Goal: Information Seeking & Learning: Learn about a topic

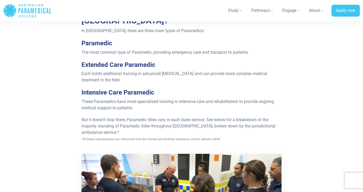
scroll to position [560, 0]
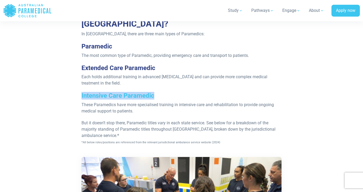
drag, startPoint x: 153, startPoint y: 96, endPoint x: 80, endPoint y: 95, distance: 72.8
copy strong "Intensive Care Paramedic"
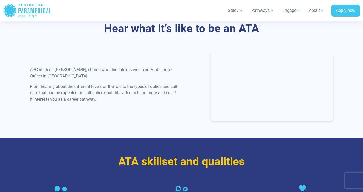
scroll to position [630, 0]
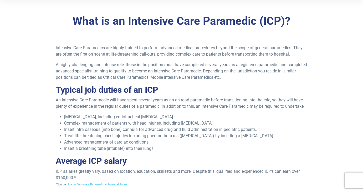
scroll to position [133, 0]
